Goal: Task Accomplishment & Management: Manage account settings

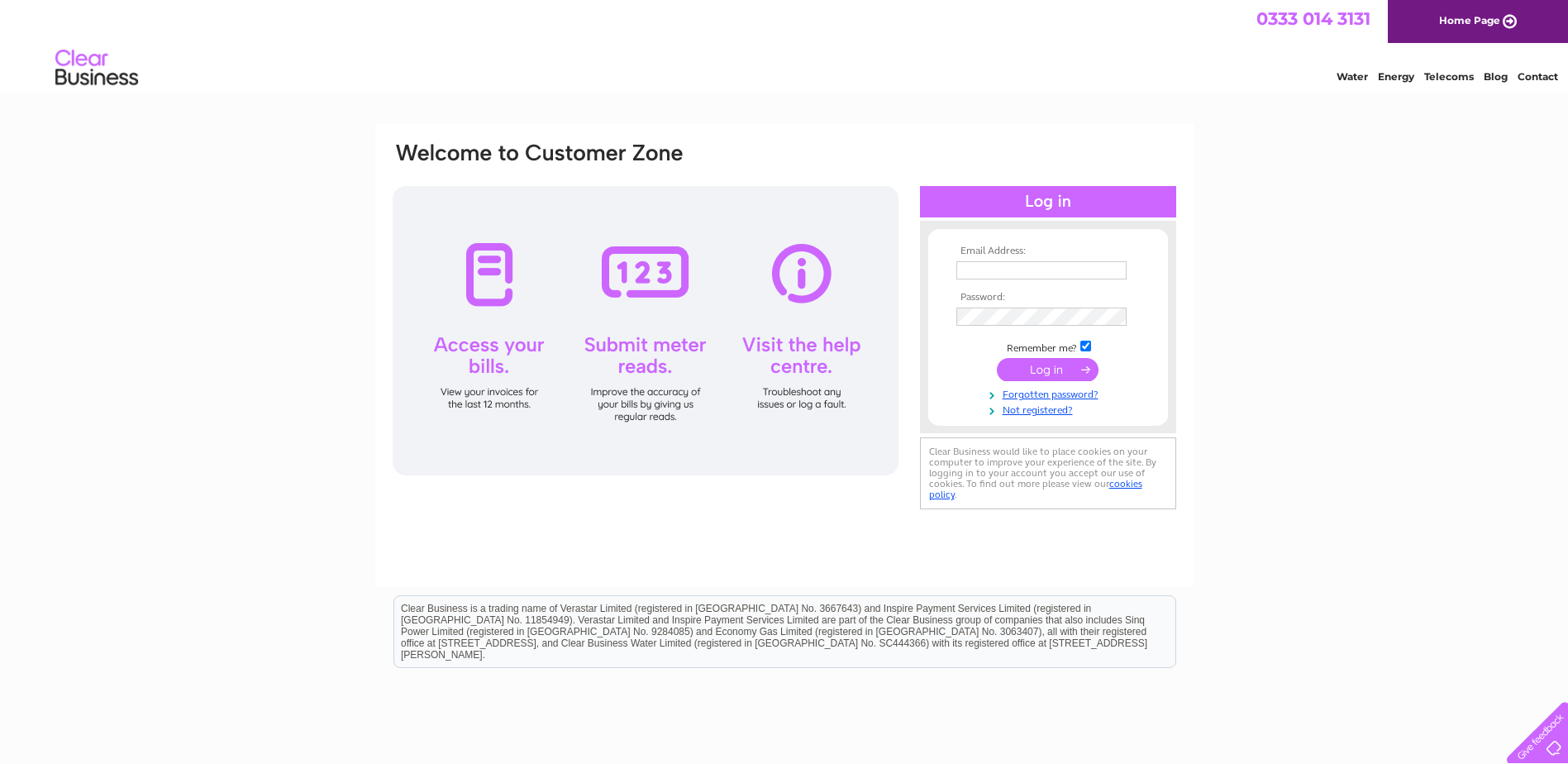
type input "briansangling@hotmail.com"
click at [1053, 369] on input "submit" at bounding box center [1047, 369] width 102 height 23
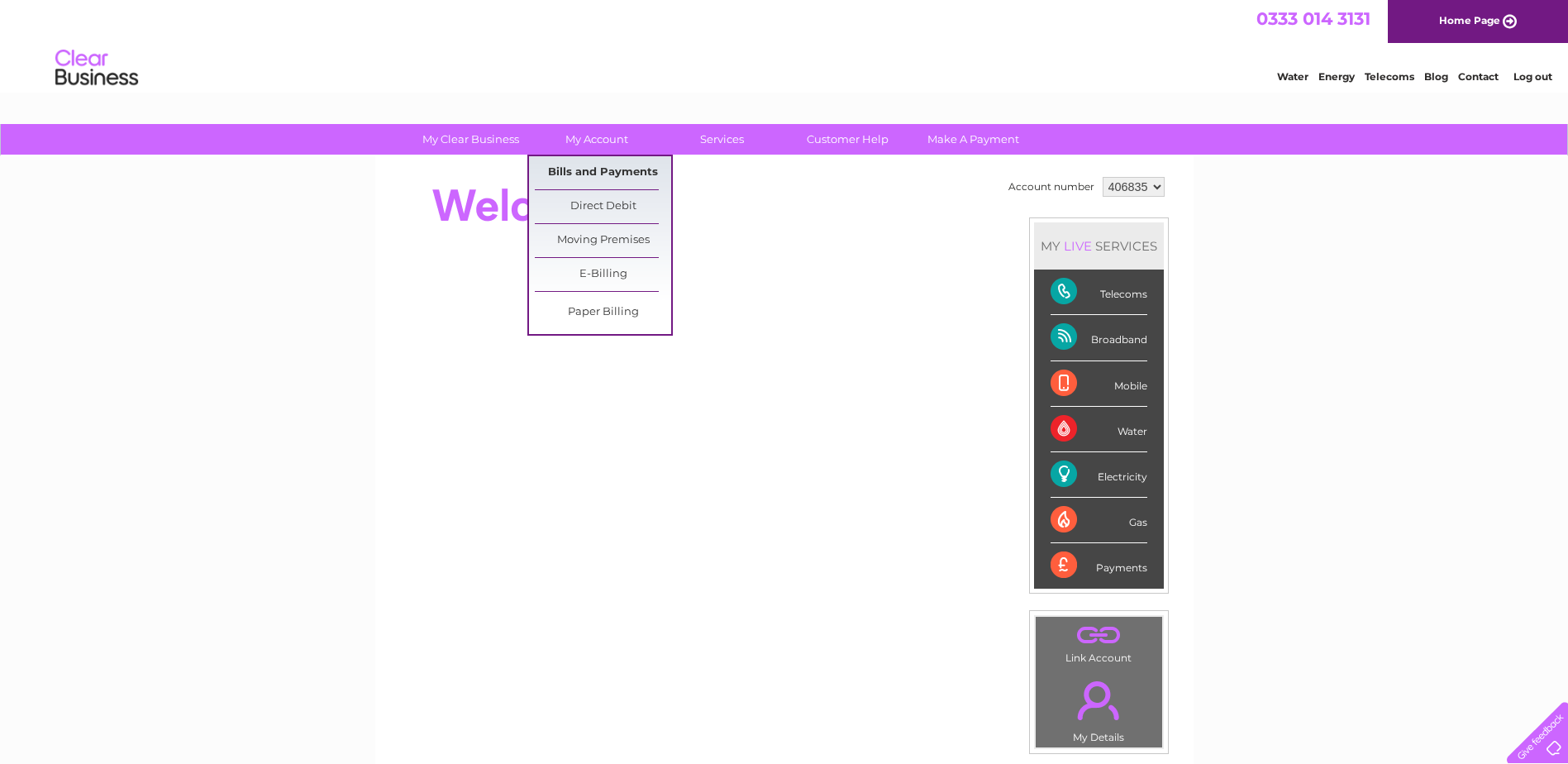
click at [616, 172] on link "Bills and Payments" at bounding box center [603, 173] width 136 height 33
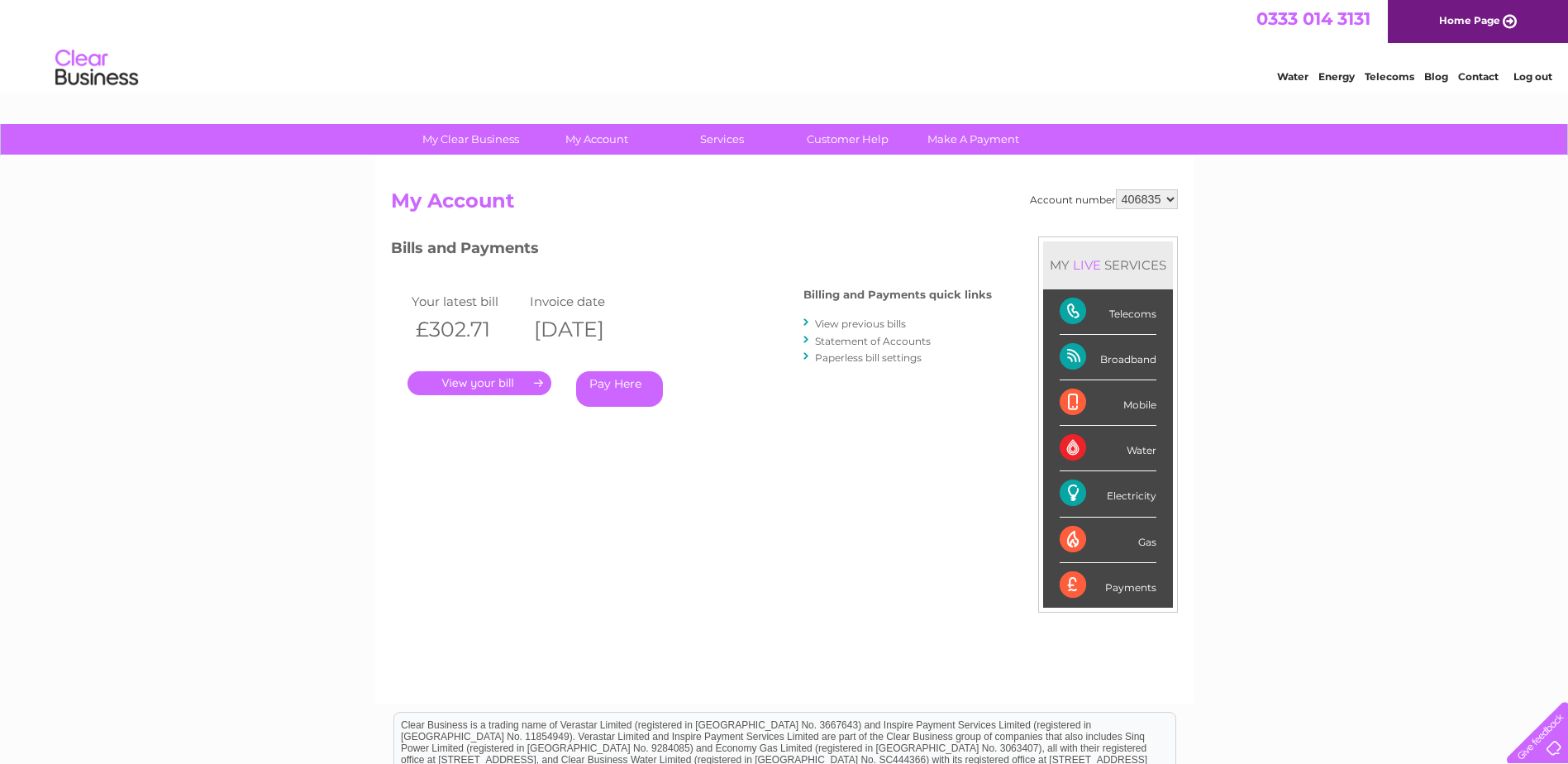
click at [495, 384] on link "." at bounding box center [480, 383] width 144 height 24
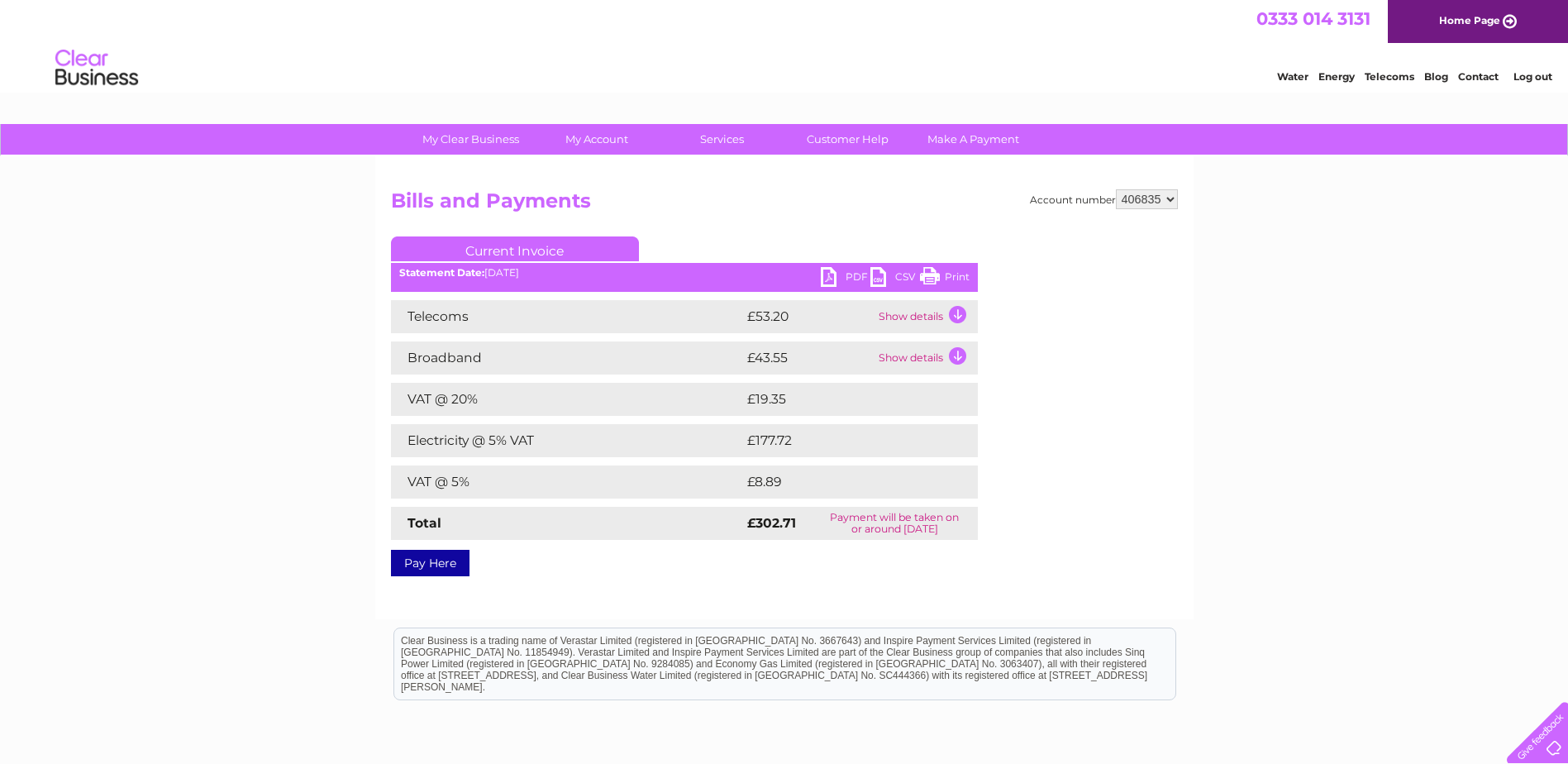
click at [830, 276] on link "PDF" at bounding box center [845, 279] width 50 height 24
